Goal: Transaction & Acquisition: Purchase product/service

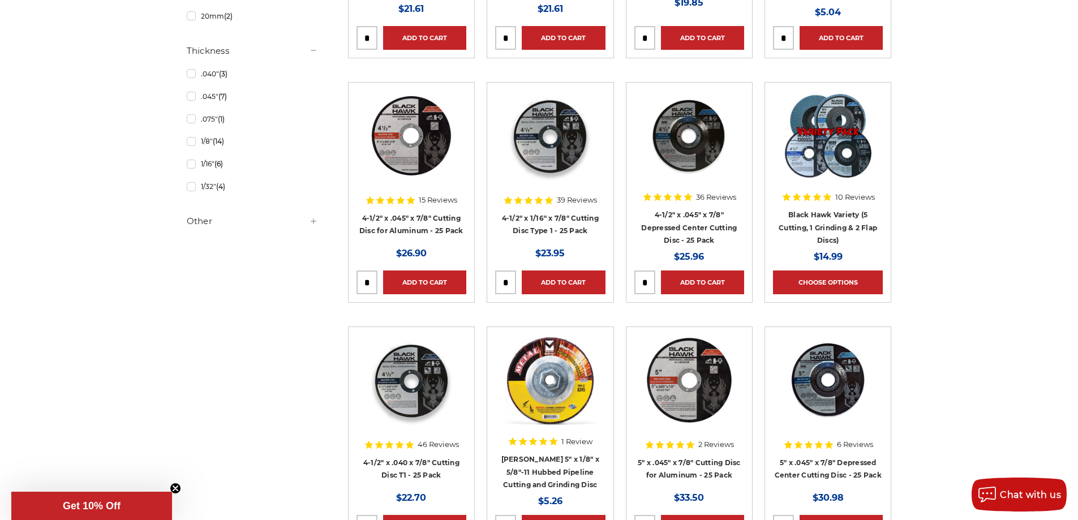
scroll to position [906, 0]
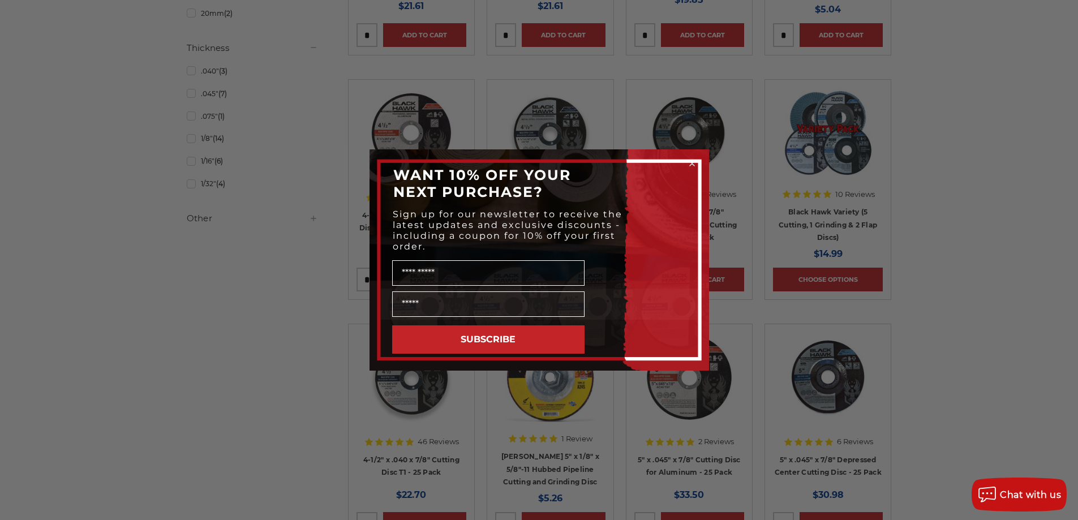
click at [692, 164] on icon "Close dialog" at bounding box center [692, 163] width 5 height 5
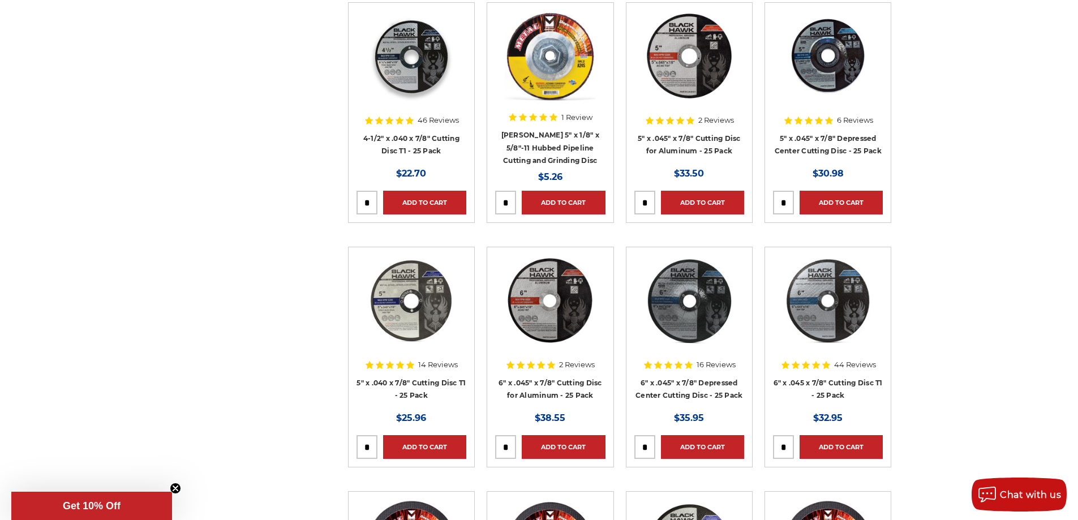
scroll to position [1302, 0]
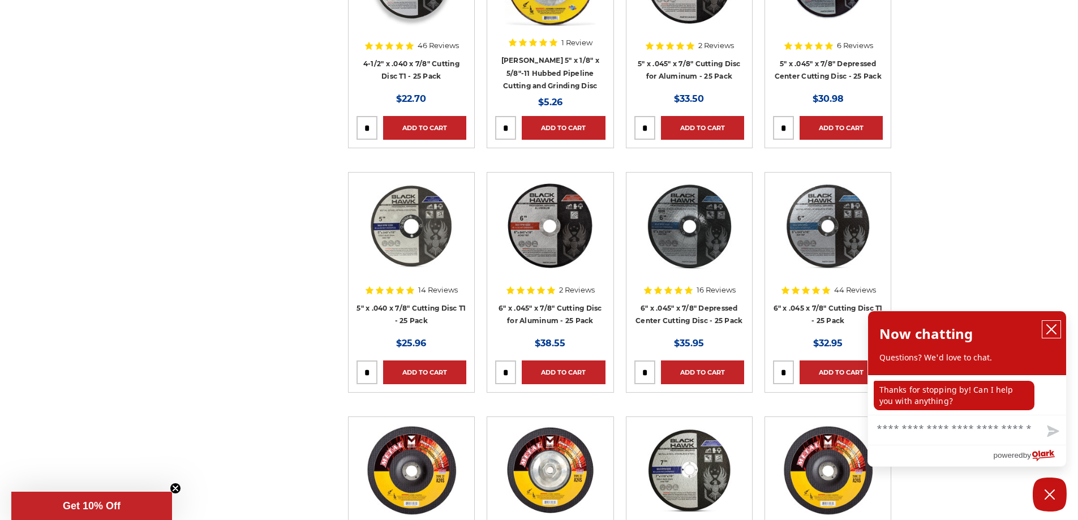
click at [1053, 329] on icon "close chatbox" at bounding box center [1051, 329] width 9 height 9
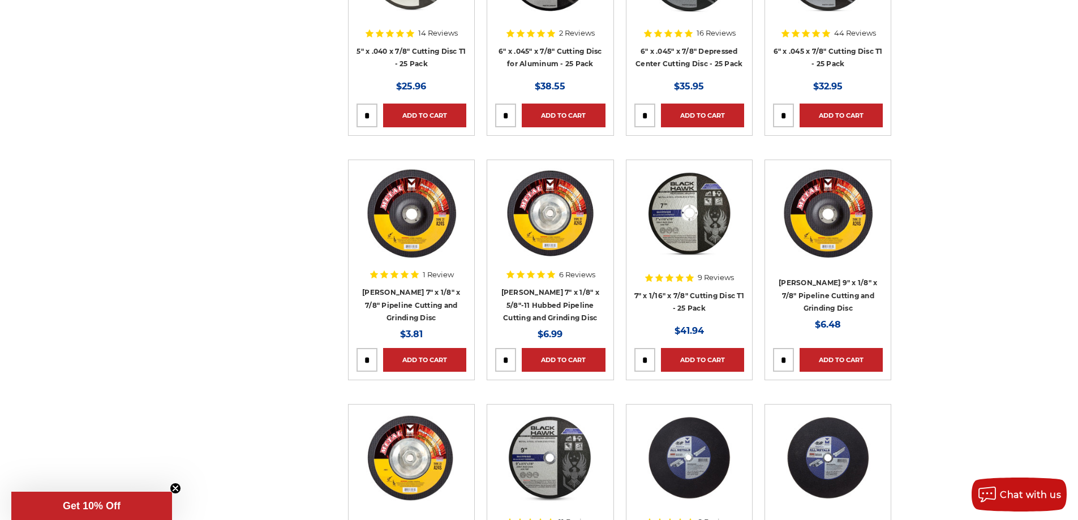
scroll to position [1415, 0]
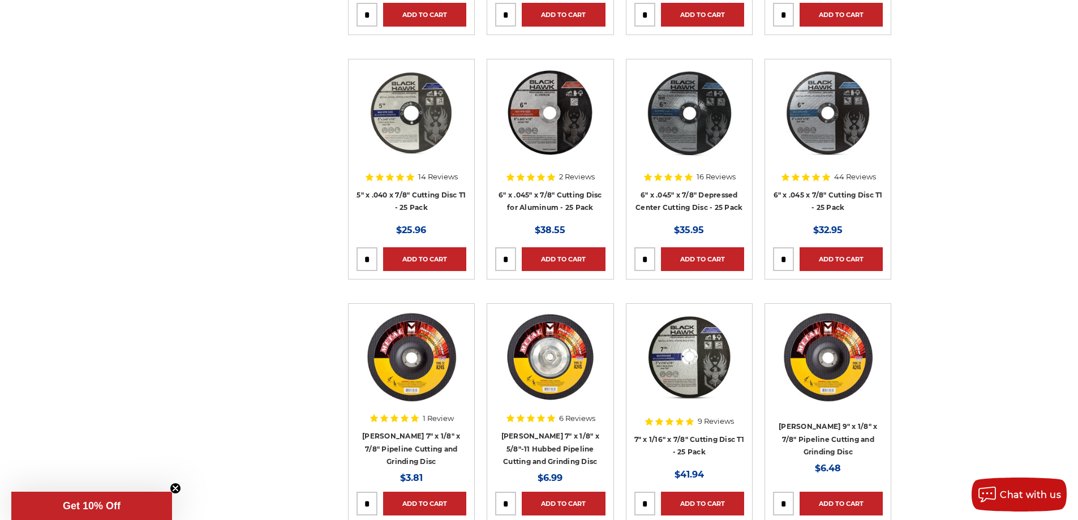
click at [833, 200] on h4 "6" x .045 x 7/8" Cutting Disc T1 - 25 Pack" at bounding box center [828, 204] width 110 height 32
click at [835, 194] on link "6" x .045 x 7/8" Cutting Disc T1 - 25 Pack" at bounding box center [828, 202] width 109 height 22
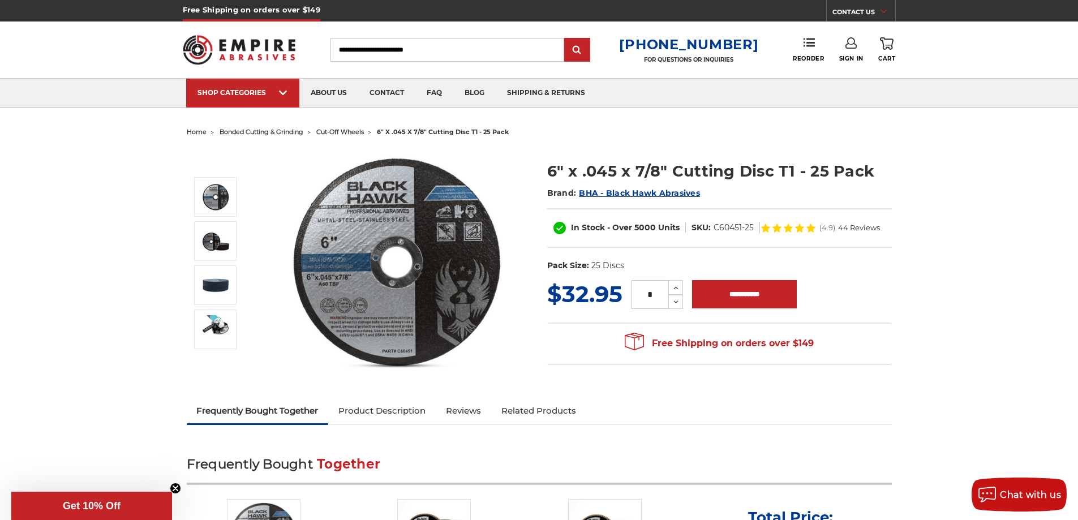
click at [368, 192] on img at bounding box center [397, 261] width 226 height 226
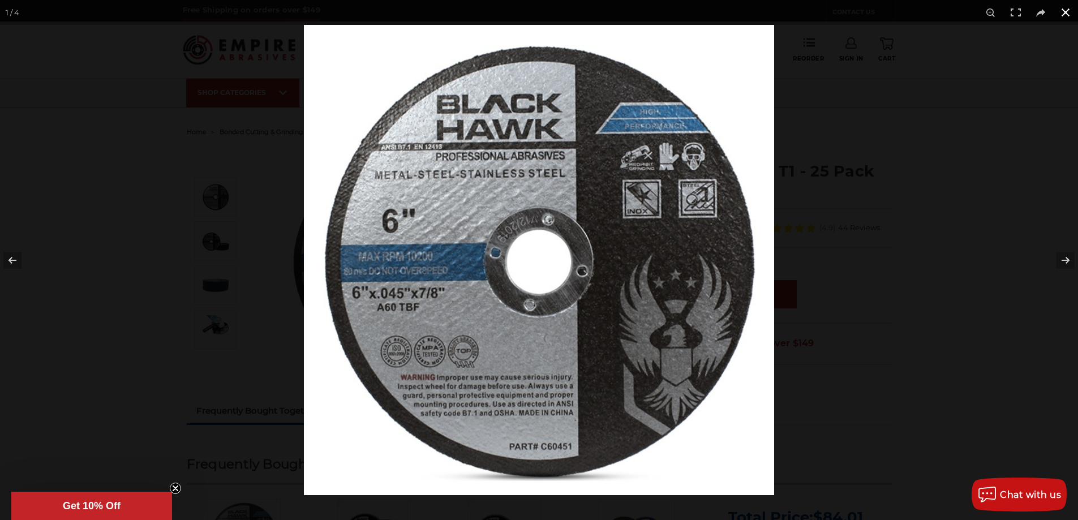
click at [1071, 14] on button at bounding box center [1065, 12] width 25 height 25
